Goal: Transaction & Acquisition: Purchase product/service

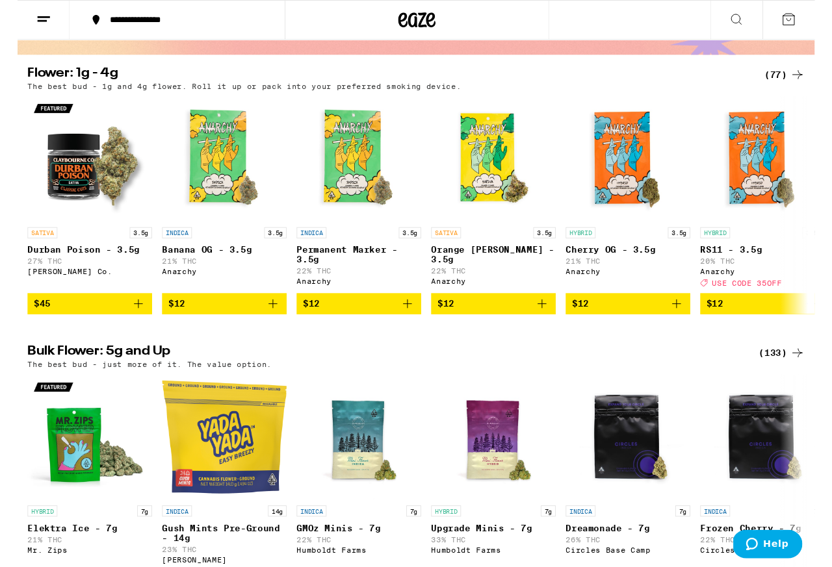
click at [665, 79] on div "(77)" at bounding box center [800, 78] width 42 height 16
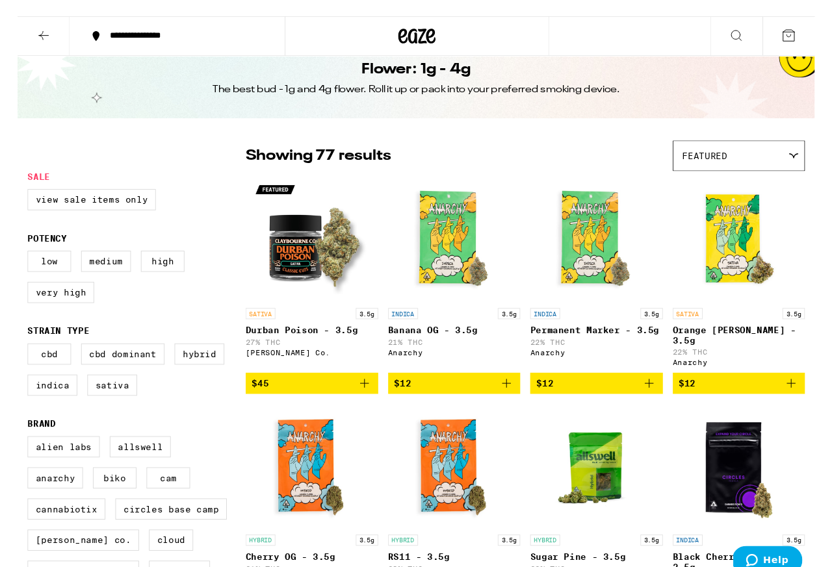
scroll to position [2, 0]
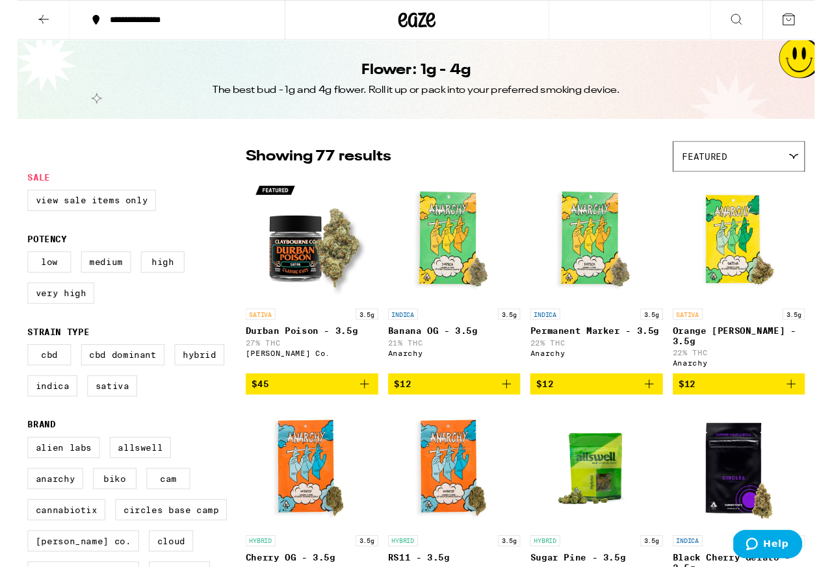
click at [164, 382] on label "Hybrid" at bounding box center [190, 370] width 52 height 22
click at [14, 362] on input "Hybrid" at bounding box center [13, 361] width 1 height 1
checkbox input "true"
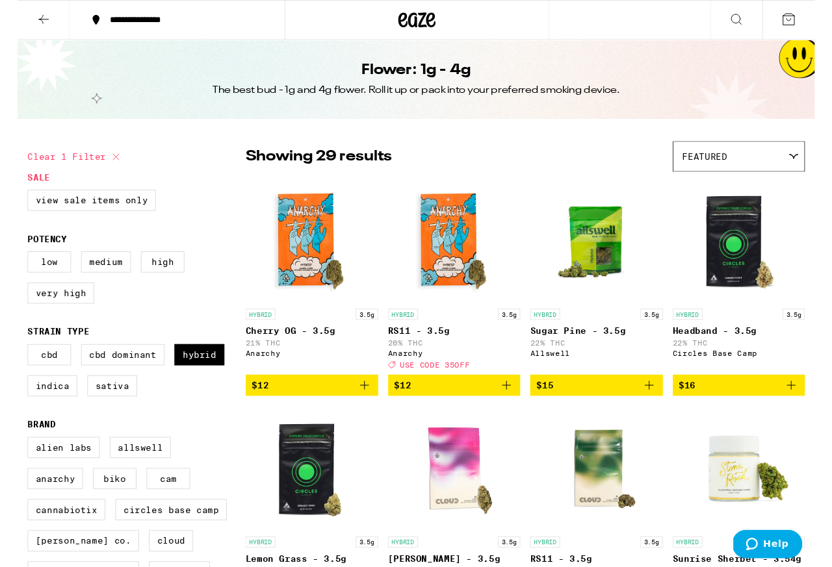
click at [62, 414] on label "Indica" at bounding box center [36, 403] width 52 height 22
click at [14, 362] on input "Indica" at bounding box center [13, 361] width 1 height 1
checkbox input "true"
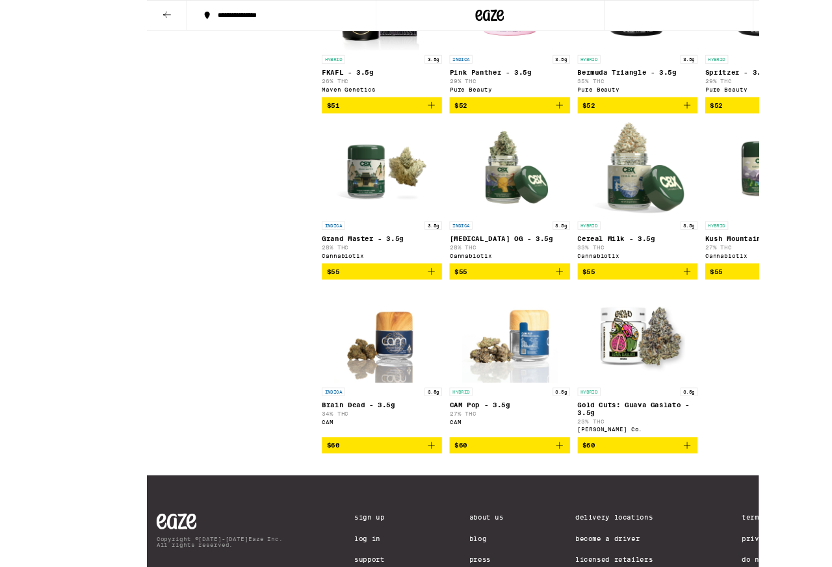
scroll to position [2910, 0]
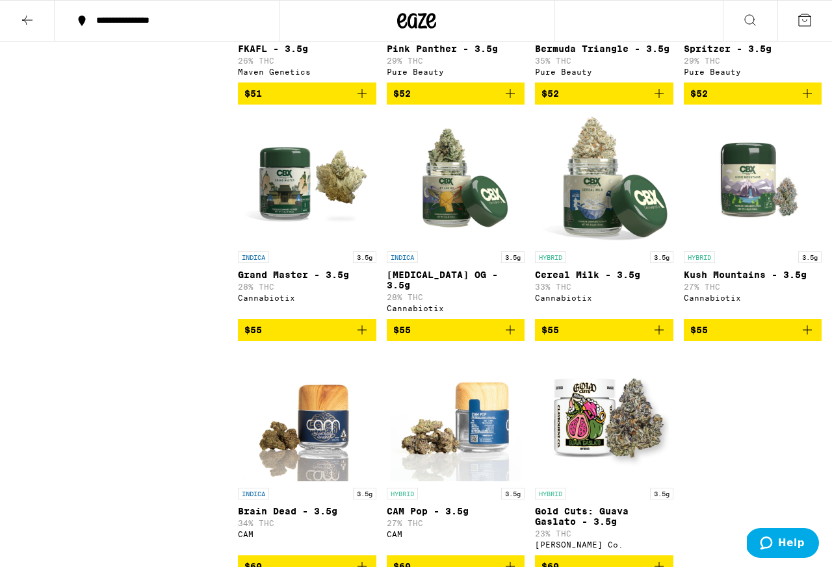
click at [17, 22] on button at bounding box center [27, 21] width 55 height 41
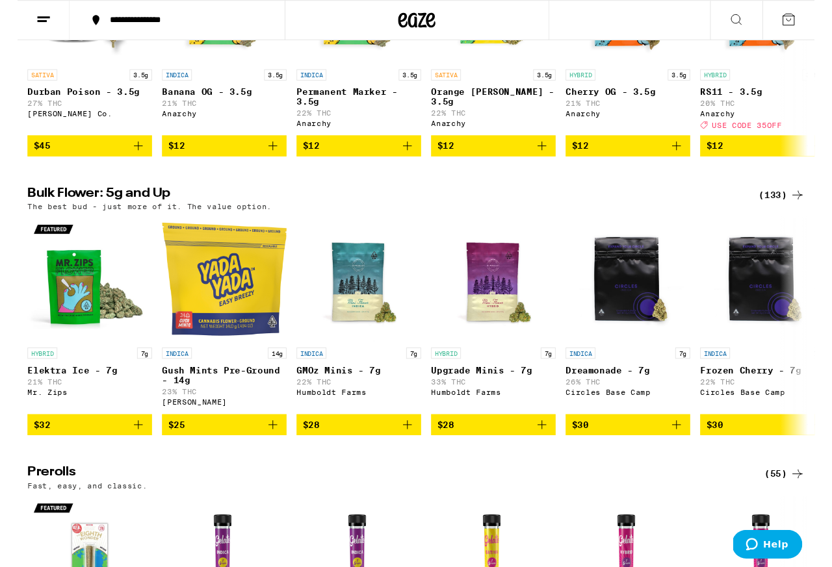
scroll to position [275, 0]
click at [665, 212] on div "(133)" at bounding box center [797, 204] width 48 height 16
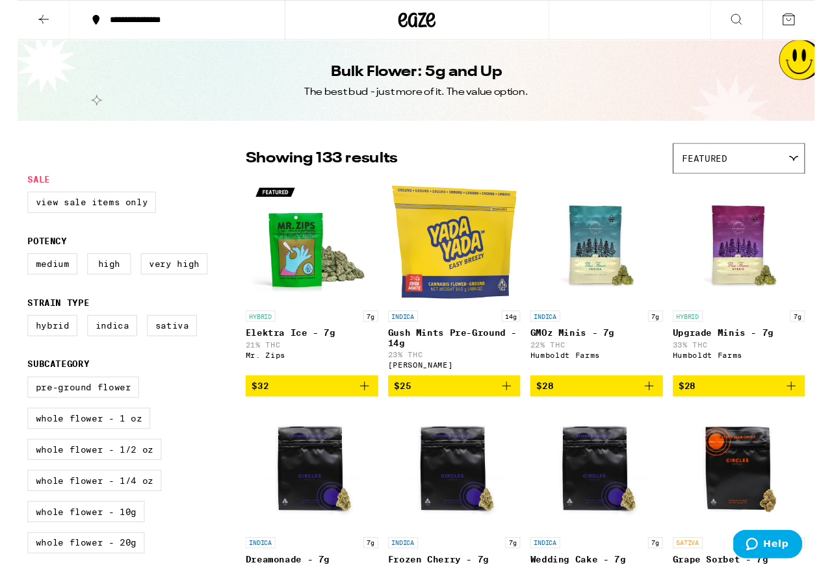
click at [36, 351] on label "Hybrid" at bounding box center [36, 340] width 52 height 22
click at [14, 331] on input "Hybrid" at bounding box center [13, 331] width 1 height 1
checkbox input "true"
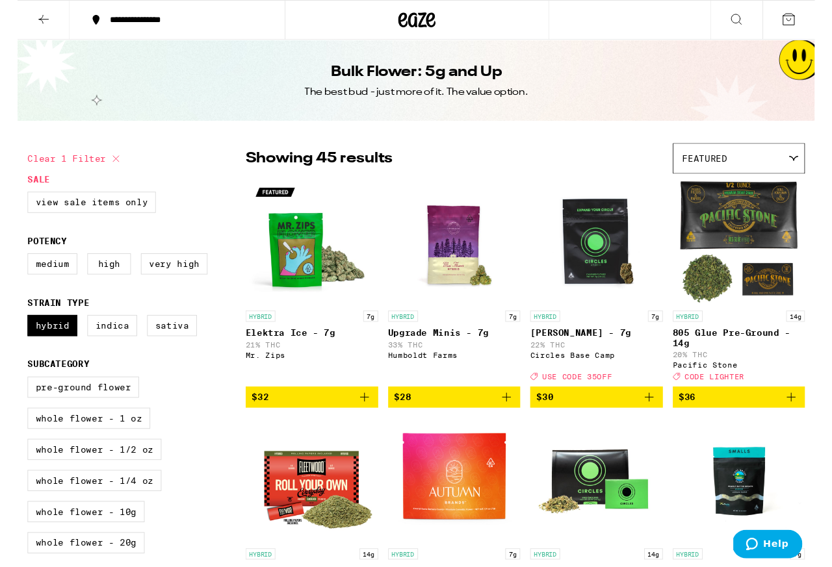
click at [125, 351] on label "Indica" at bounding box center [99, 340] width 52 height 22
click at [14, 331] on input "Indica" at bounding box center [13, 331] width 1 height 1
checkbox input "true"
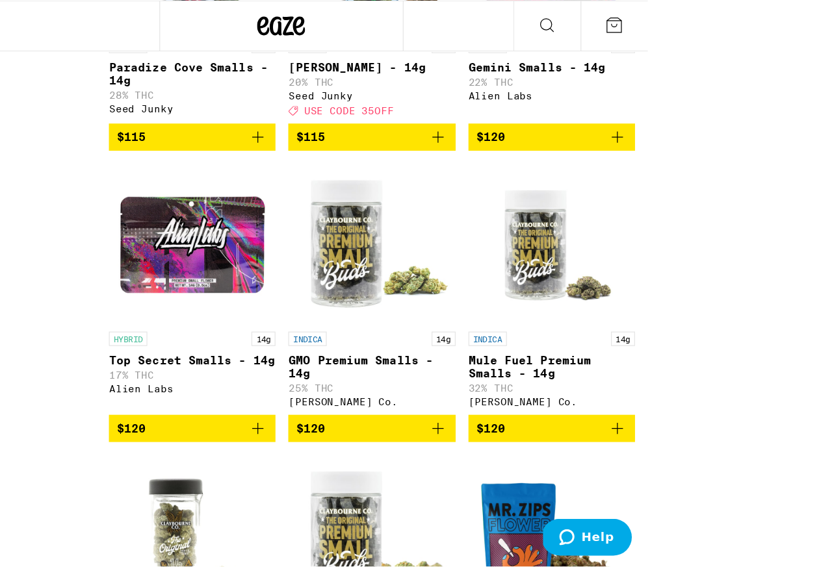
scroll to position [5216, 0]
